Goal: Learn about a topic

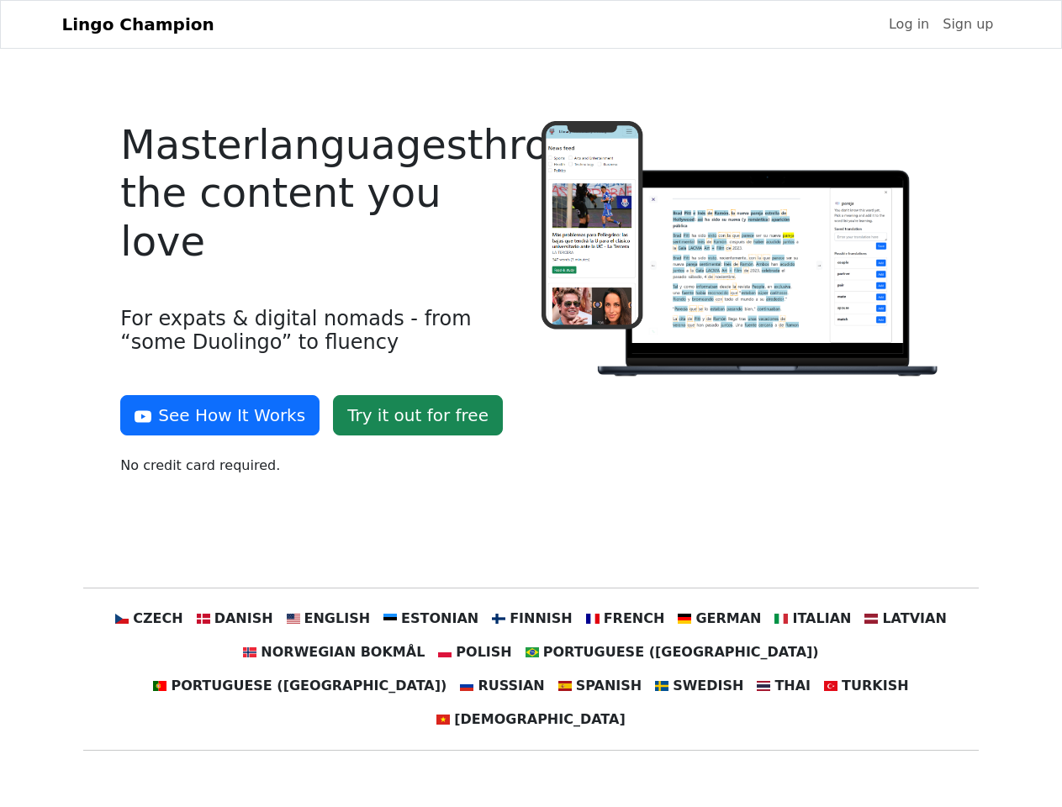
click at [531, 404] on div at bounding box center [741, 305] width 420 height 368
click at [214, 415] on button "See How It Works" at bounding box center [219, 415] width 199 height 40
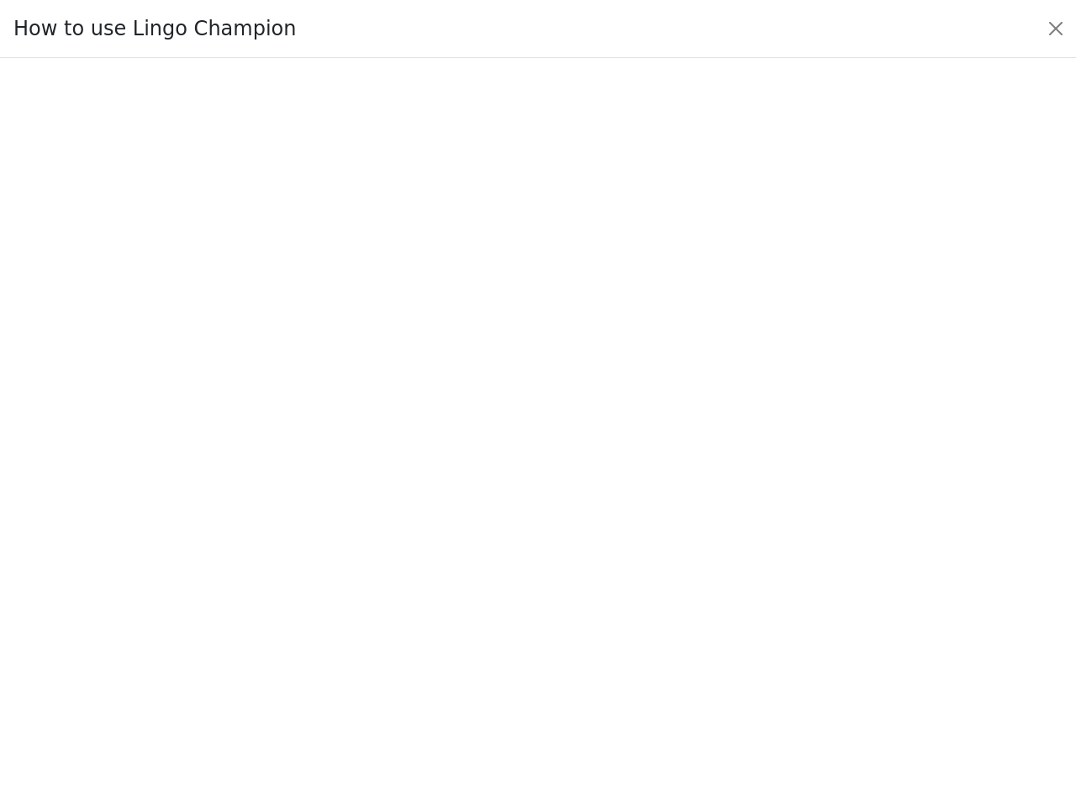
click at [260, 619] on div at bounding box center [538, 433] width 997 height 590
click at [345, 619] on div at bounding box center [538, 433] width 997 height 590
click at [437, 619] on div at bounding box center [538, 433] width 997 height 590
click at [530, 619] on div at bounding box center [538, 433] width 997 height 590
click at [614, 619] on div at bounding box center [538, 433] width 997 height 590
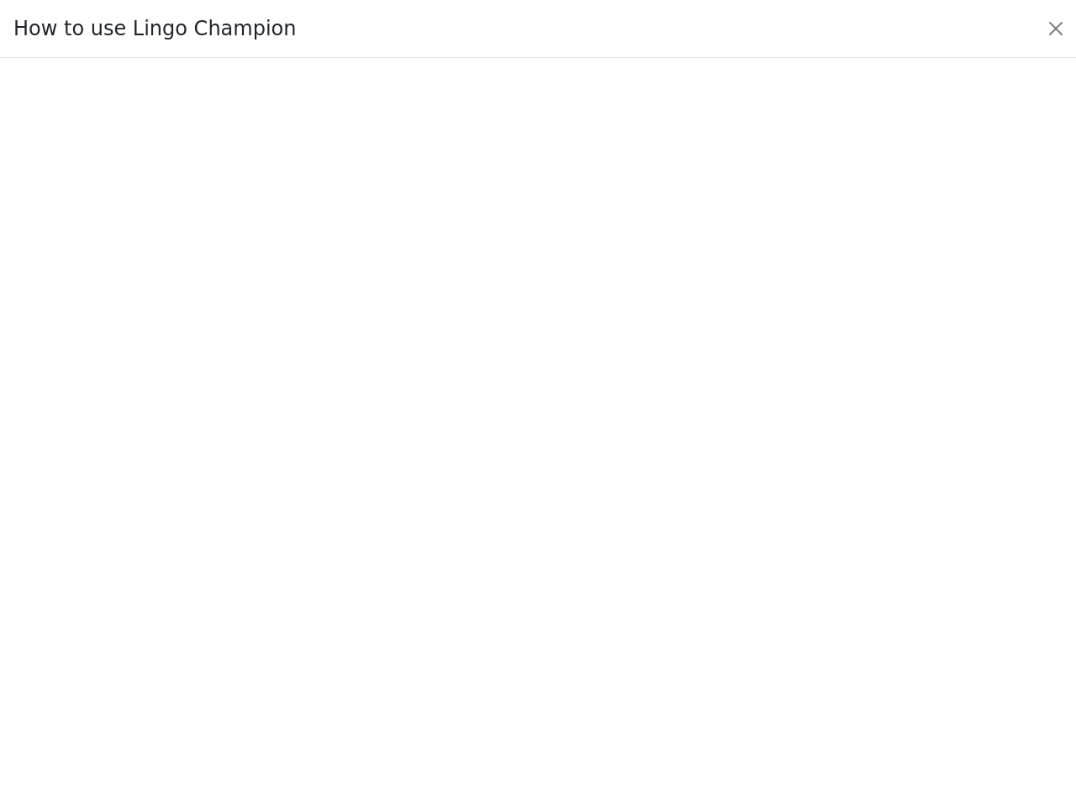
click at [700, 619] on div at bounding box center [538, 433] width 997 height 590
click at [787, 619] on div at bounding box center [538, 433] width 997 height 590
